Goal: Information Seeking & Learning: Learn about a topic

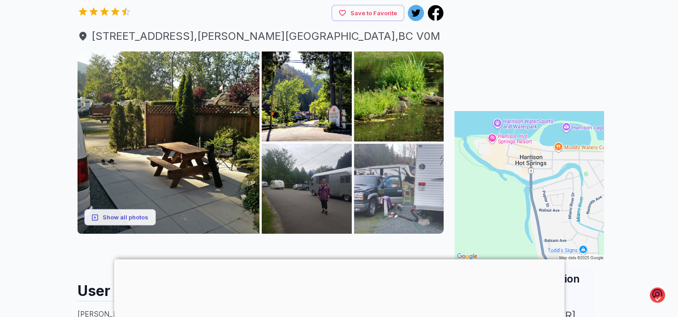
scroll to position [90, 0]
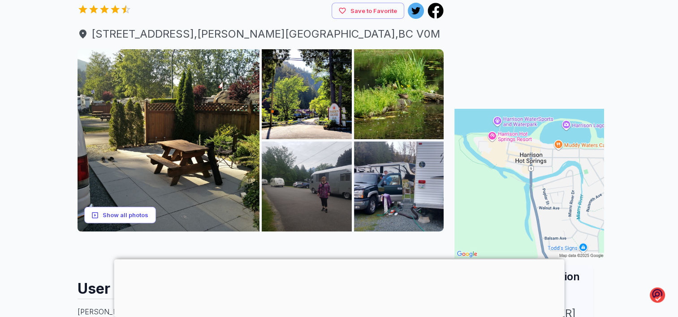
click at [122, 215] on button "Show all photos" at bounding box center [120, 215] width 72 height 17
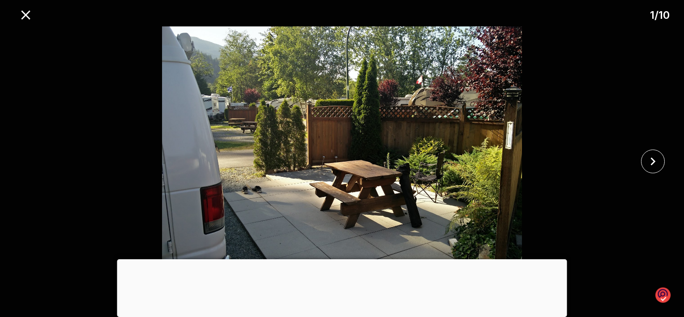
click at [343, 259] on div at bounding box center [342, 259] width 450 height 0
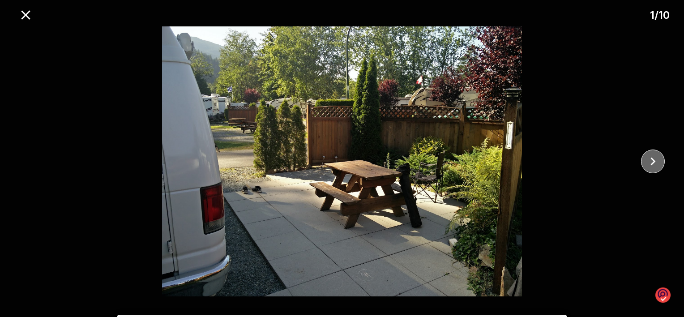
click at [649, 163] on icon "close" at bounding box center [653, 162] width 16 height 16
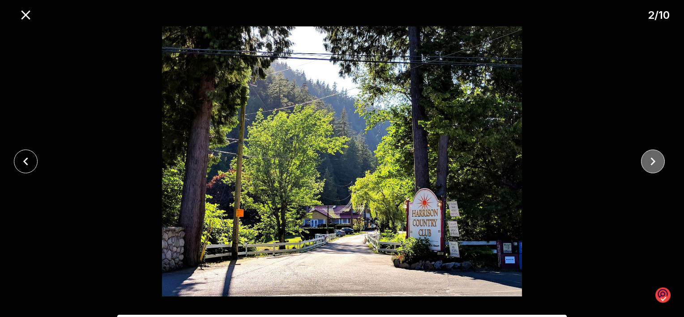
click at [650, 163] on icon "close" at bounding box center [653, 162] width 16 height 16
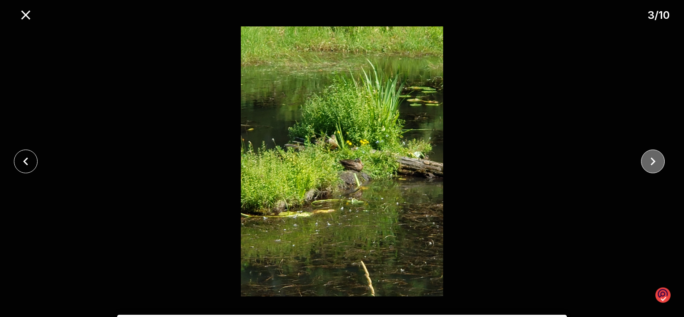
click at [650, 163] on icon "close" at bounding box center [653, 162] width 16 height 16
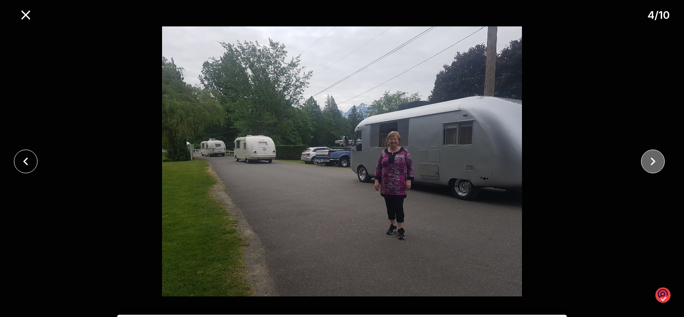
click at [649, 165] on icon "close" at bounding box center [653, 162] width 16 height 16
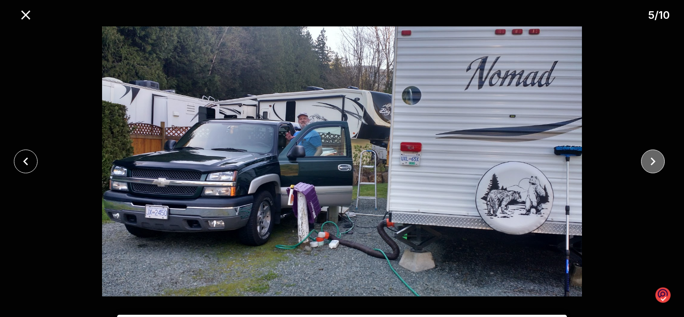
click at [649, 165] on icon "close" at bounding box center [653, 162] width 16 height 16
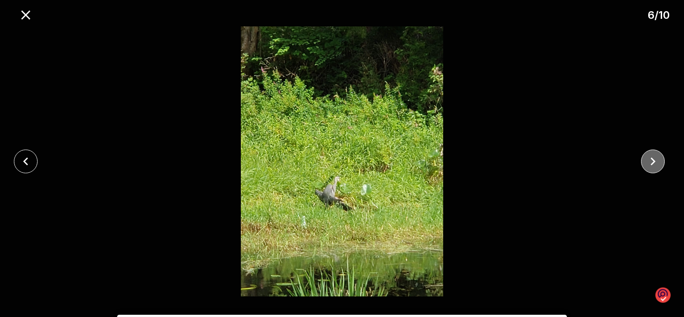
click at [649, 165] on icon "close" at bounding box center [653, 162] width 16 height 16
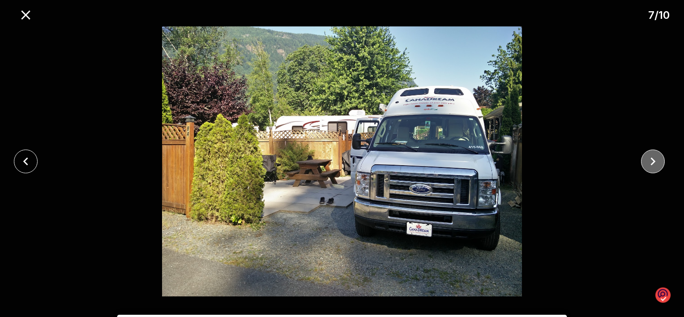
click at [649, 165] on icon "close" at bounding box center [653, 162] width 16 height 16
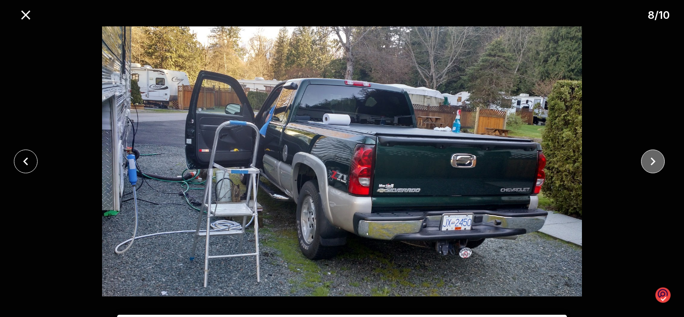
click at [649, 165] on icon "close" at bounding box center [653, 162] width 16 height 16
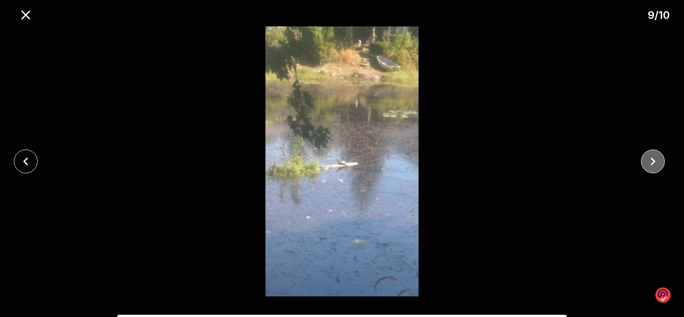
click at [649, 165] on icon "close" at bounding box center [653, 162] width 16 height 16
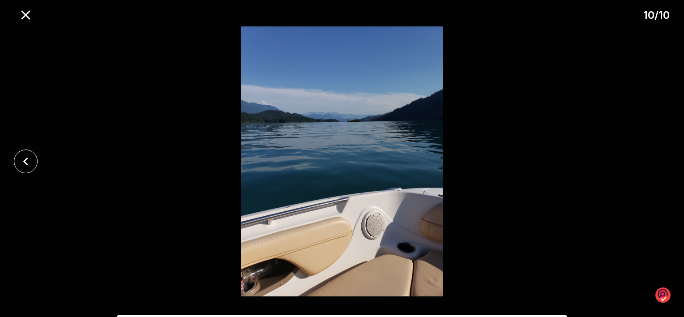
click at [649, 165] on div at bounding box center [342, 161] width 684 height 270
click at [28, 15] on icon "close" at bounding box center [26, 15] width 16 height 16
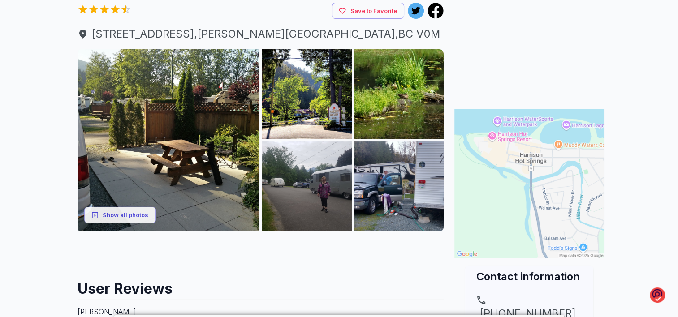
click at [530, 169] on img at bounding box center [529, 184] width 150 height 150
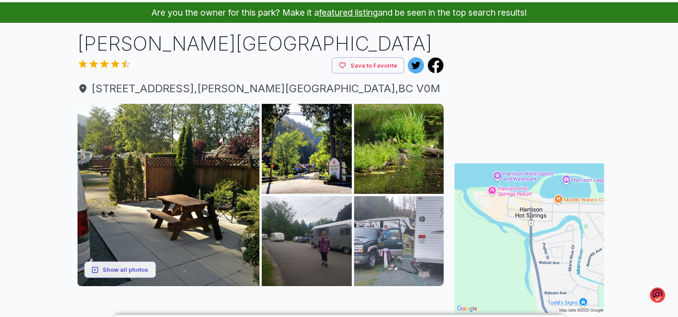
scroll to position [0, 0]
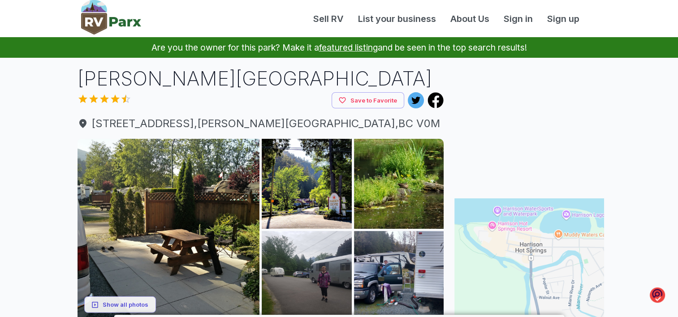
click at [531, 255] on img at bounding box center [529, 273] width 150 height 150
